Goal: Task Accomplishment & Management: Manage account settings

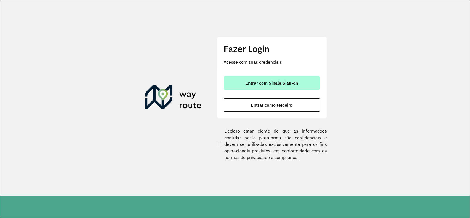
click at [242, 82] on button "Entrar com Single Sign-on" at bounding box center [271, 82] width 96 height 13
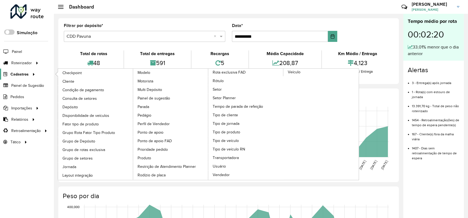
click at [32, 76] on icon at bounding box center [33, 74] width 5 height 8
click at [298, 71] on span "Veículo" at bounding box center [294, 72] width 13 height 6
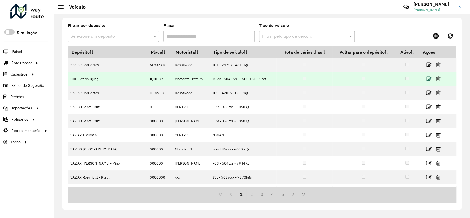
click at [427, 78] on icon at bounding box center [429, 79] width 6 height 6
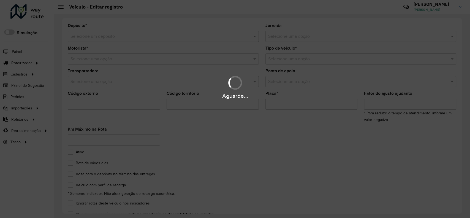
type input "*******"
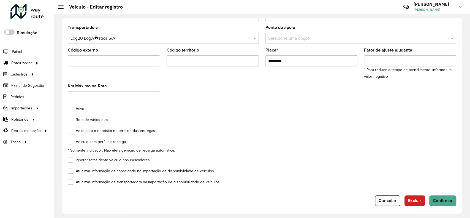
scroll to position [45, 0]
